Goal: Navigation & Orientation: Go to known website

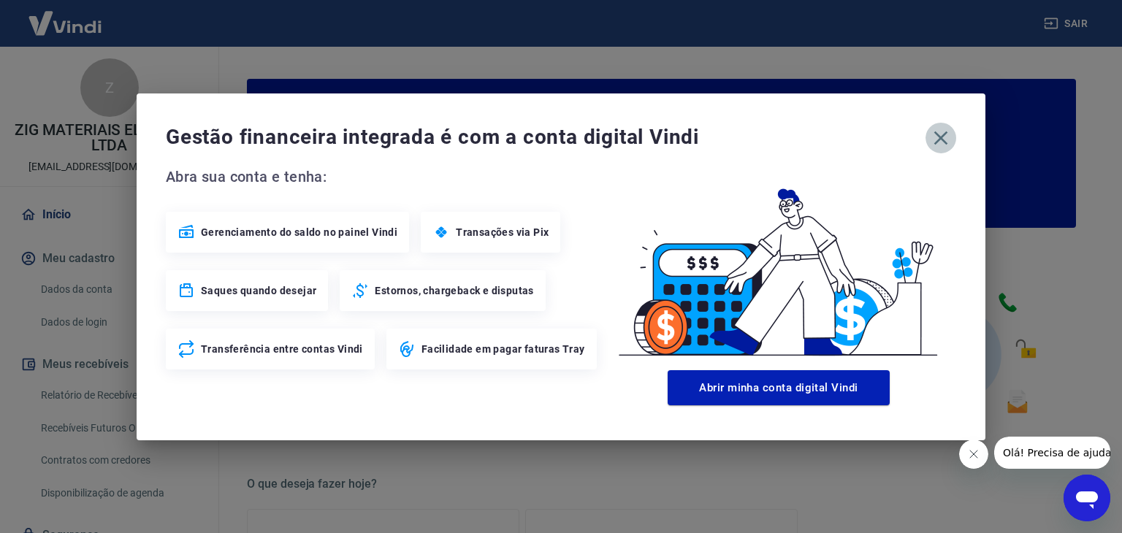
click at [947, 134] on icon "button" at bounding box center [940, 137] width 23 height 23
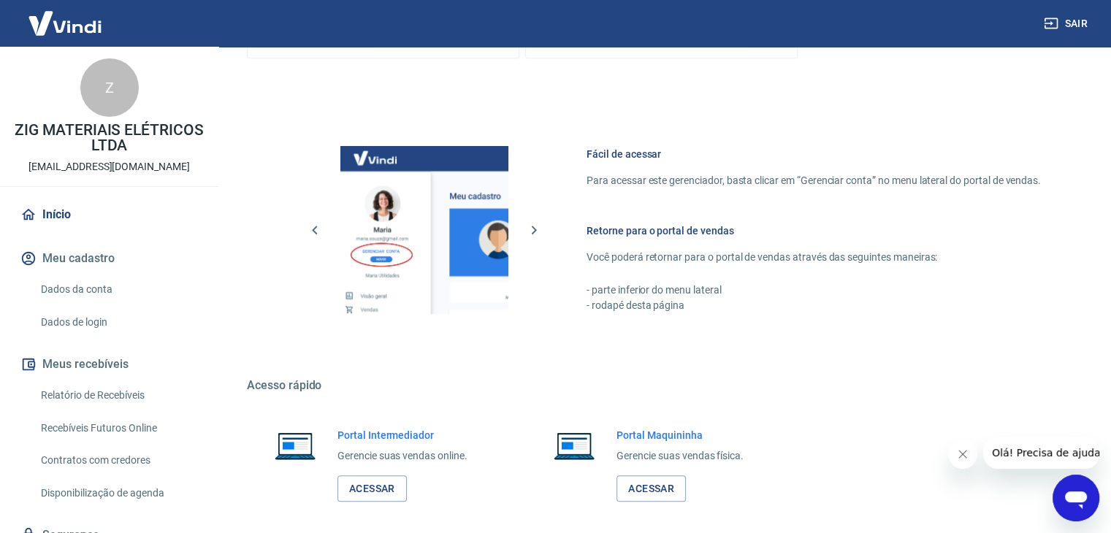
scroll to position [709, 0]
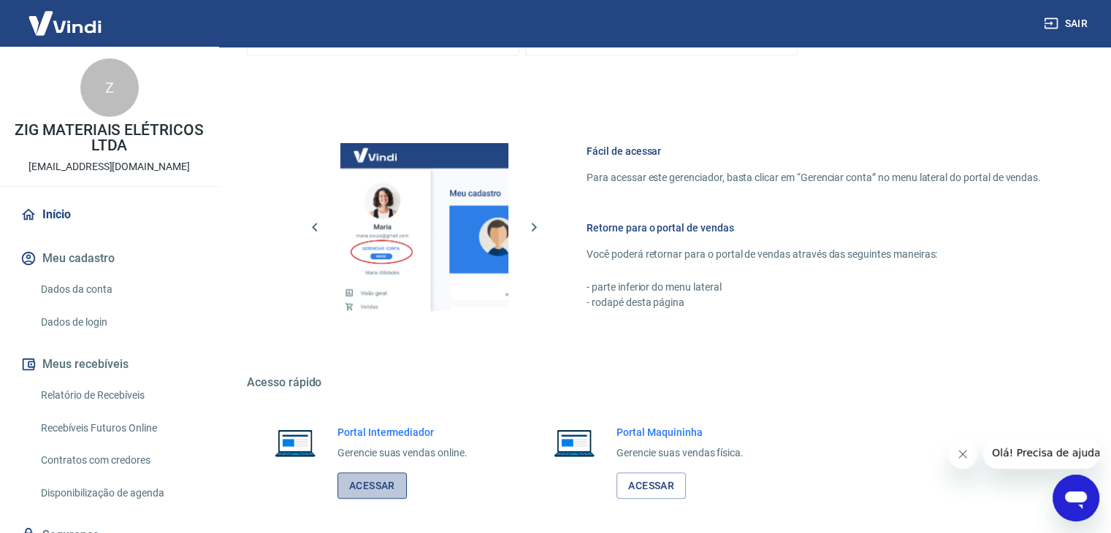
click at [378, 477] on link "Acessar" at bounding box center [372, 486] width 69 height 27
